Goal: Find specific page/section: Find specific page/section

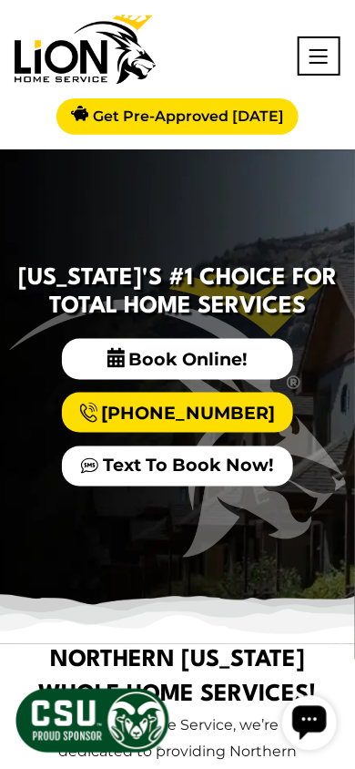
click at [320, 62] on button "button" at bounding box center [319, 56] width 18 height 15
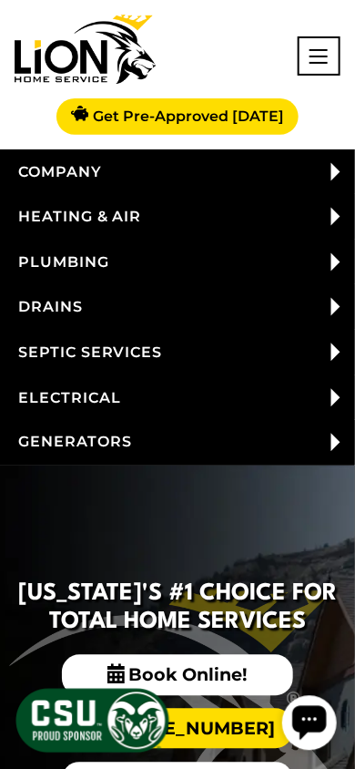
click at [324, 62] on button "button" at bounding box center [319, 56] width 18 height 15
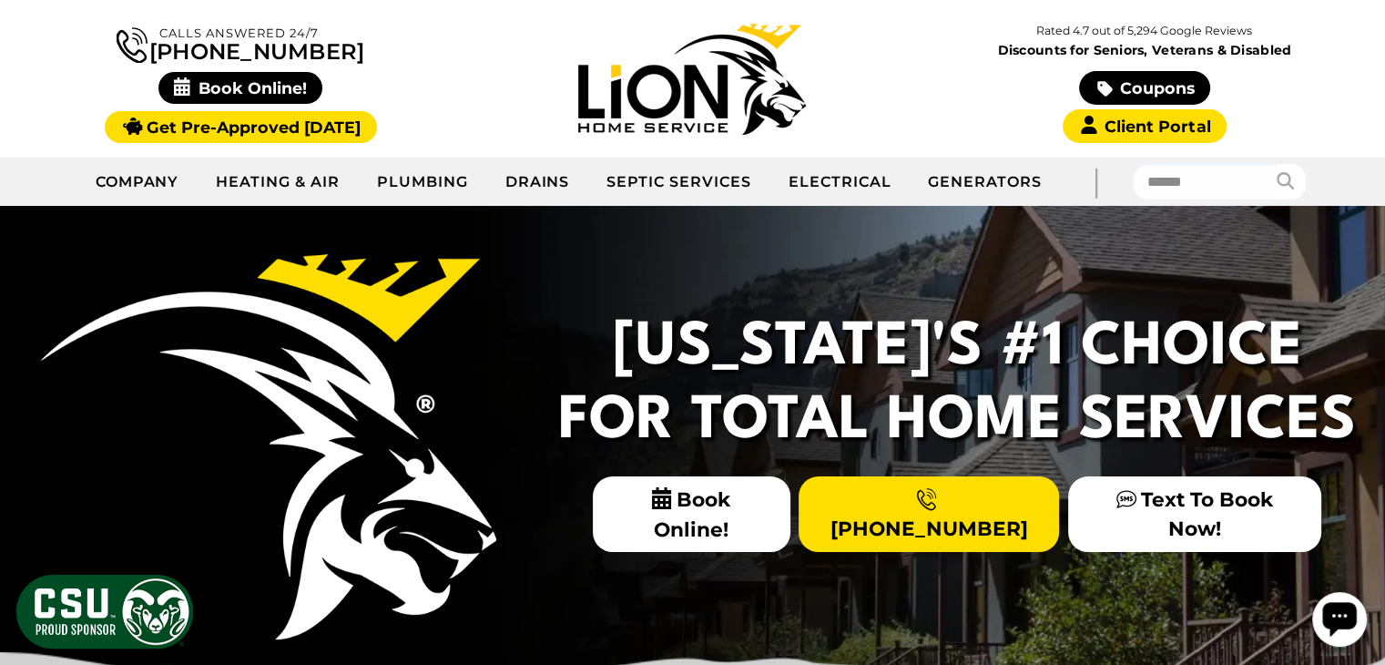
click at [436, 188] on link "Plumbing" at bounding box center [423, 182] width 128 height 46
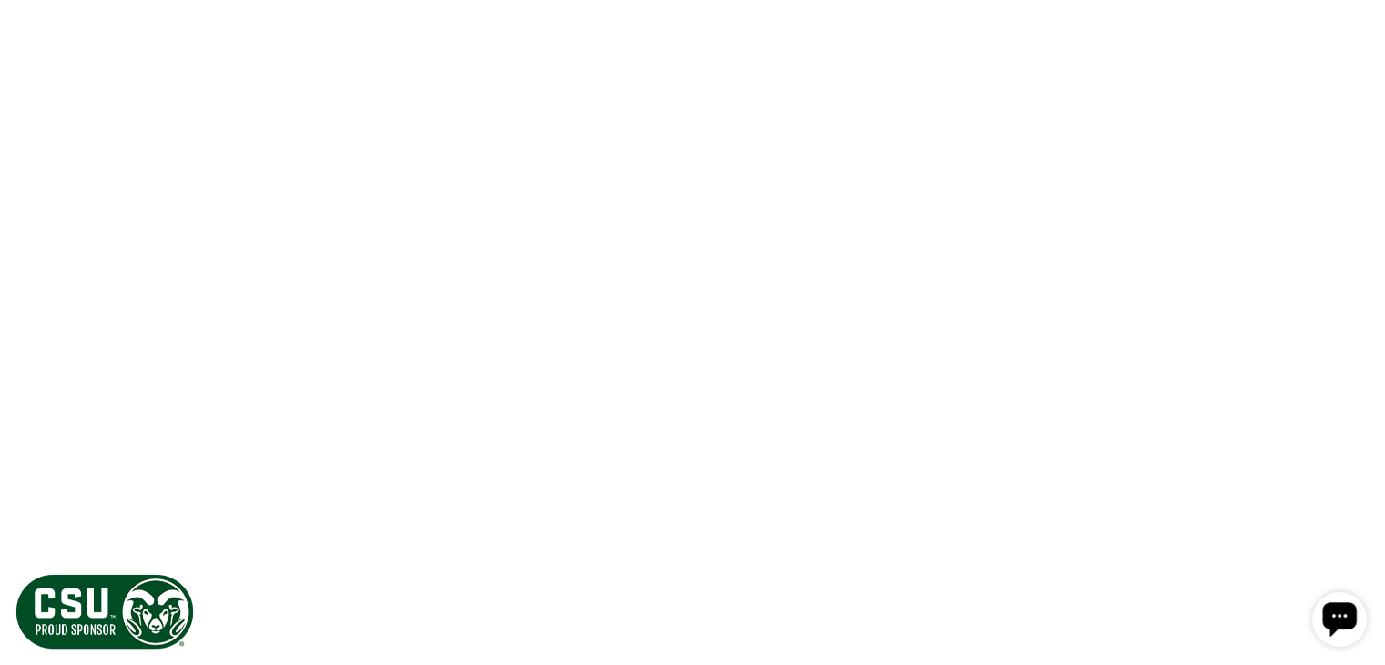
scroll to position [2095, 0]
